Goal: Task Accomplishment & Management: Manage account settings

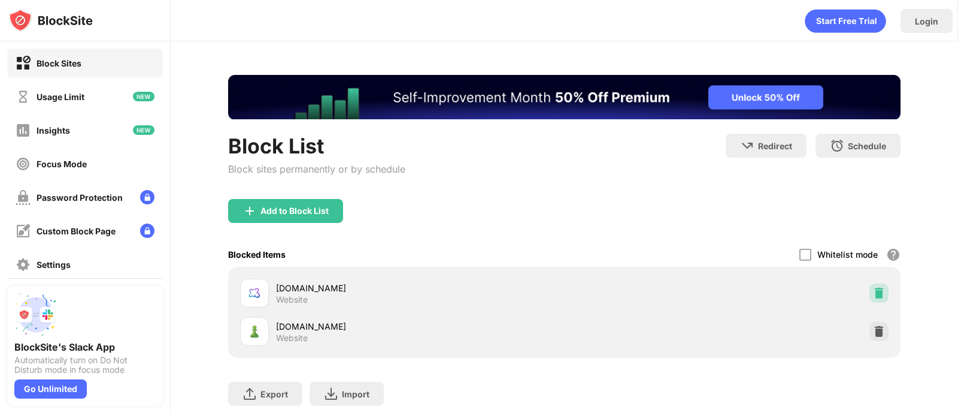
click at [873, 290] on img at bounding box center [879, 293] width 12 height 12
